Goal: Task Accomplishment & Management: Manage account settings

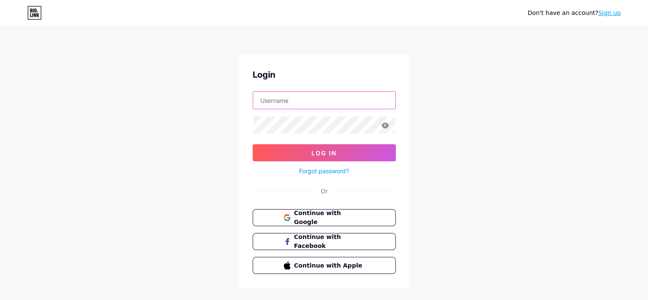
click at [290, 102] on input "text" at bounding box center [324, 100] width 142 height 17
paste input "[EMAIL_ADDRESS][DOMAIN_NAME]"
type input "[EMAIL_ADDRESS][DOMAIN_NAME]"
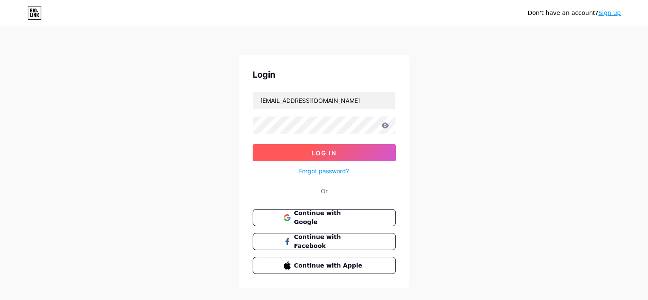
click at [308, 151] on button "Log In" at bounding box center [324, 152] width 143 height 17
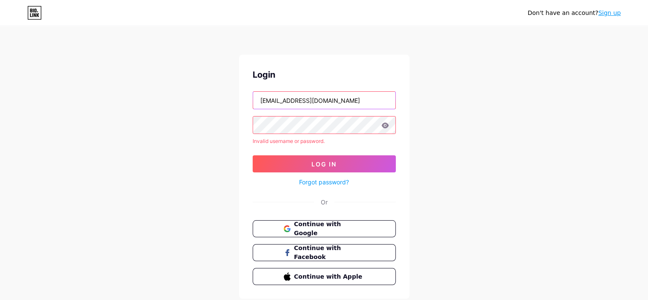
click at [305, 98] on input "[EMAIL_ADDRESS][DOMAIN_NAME]" at bounding box center [324, 100] width 142 height 17
paste input "[URL]"
type input "[EMAIL_ADDRESS][DOMAIN_NAME]"
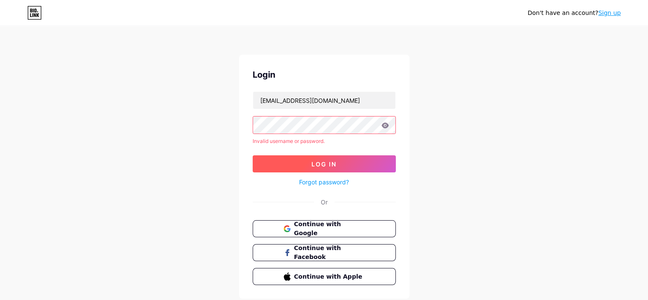
click at [299, 160] on button "Log In" at bounding box center [324, 163] width 143 height 17
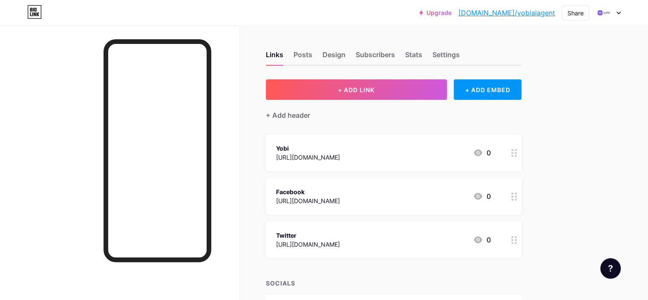
click at [528, 15] on link "[DOMAIN_NAME]/yobiaiagent" at bounding box center [506, 13] width 97 height 10
